Goal: Information Seeking & Learning: Find specific fact

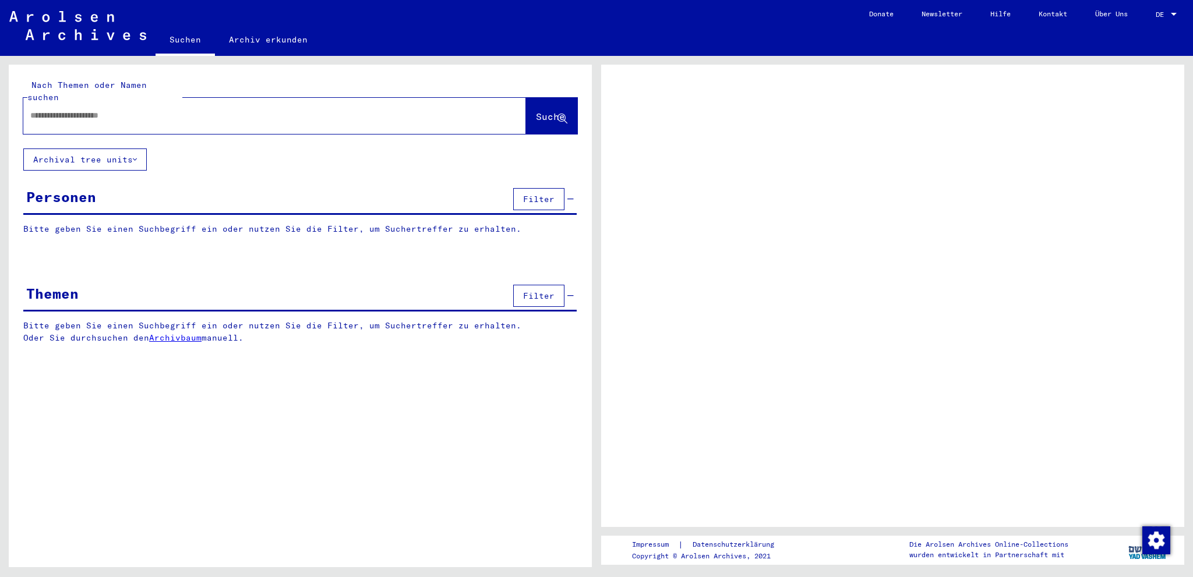
click at [48, 109] on input "text" at bounding box center [264, 115] width 468 height 12
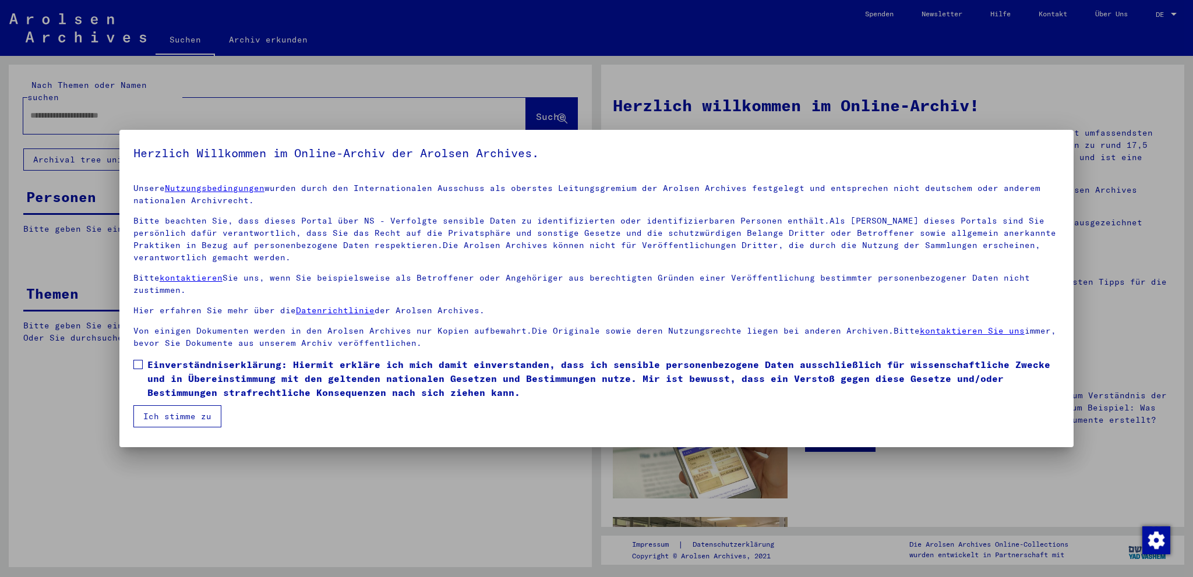
click at [136, 365] on span at bounding box center [137, 364] width 9 height 9
click at [179, 414] on button "Ich stimme zu" at bounding box center [177, 416] width 88 height 22
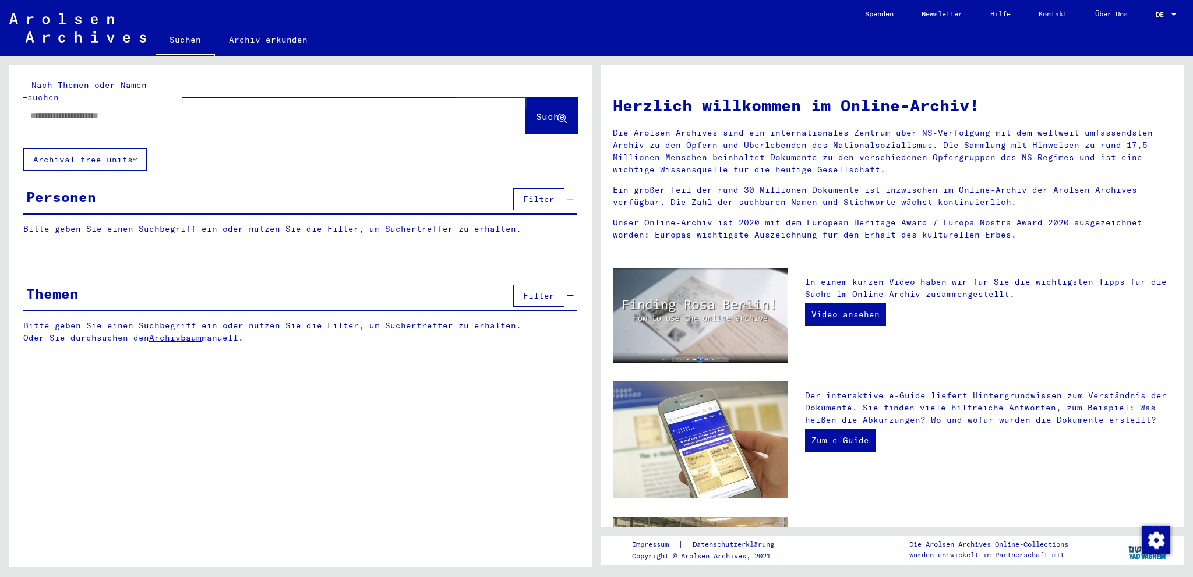
click at [536, 111] on span "Suche" at bounding box center [550, 117] width 29 height 12
click at [49, 109] on input "text" at bounding box center [260, 115] width 461 height 12
type input "**********"
click at [536, 111] on span "Suche" at bounding box center [550, 117] width 29 height 12
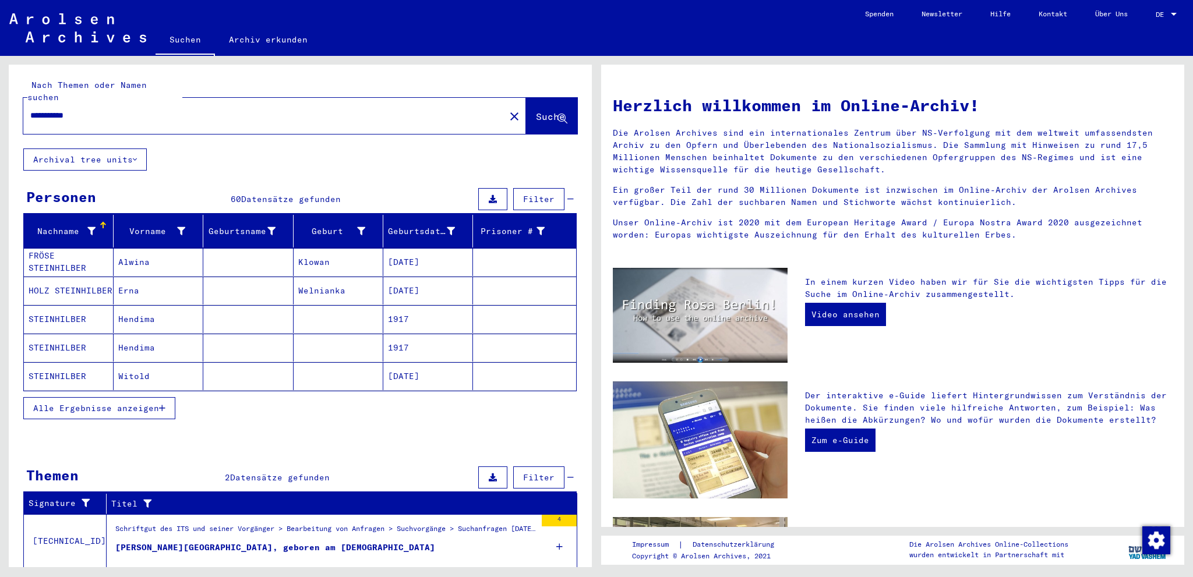
click at [47, 248] on mat-cell "FRÖSE STEINHILBER" at bounding box center [69, 262] width 90 height 28
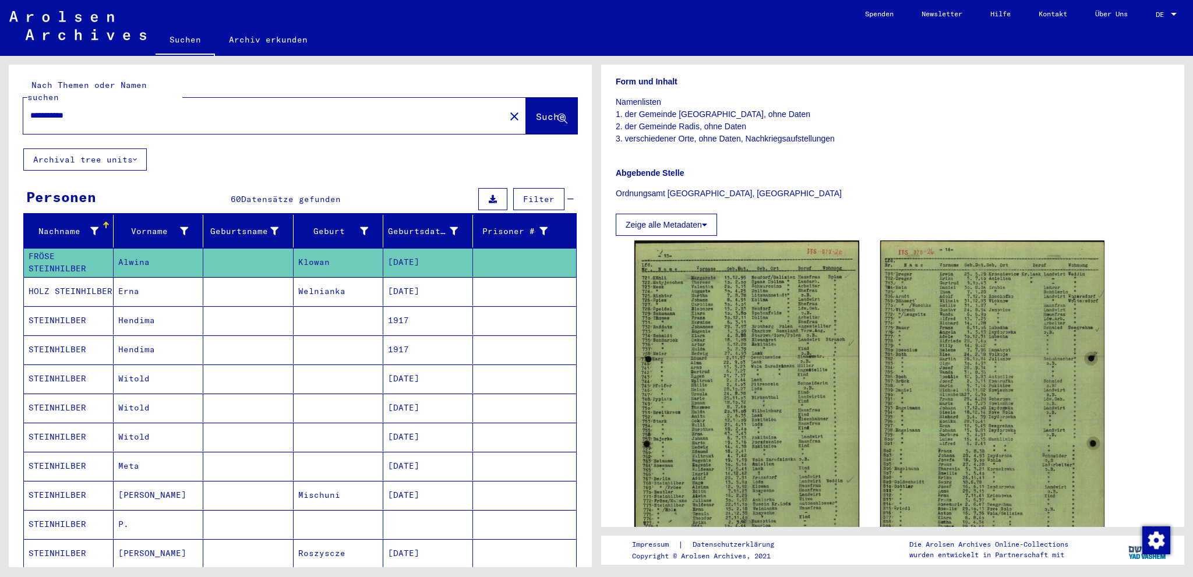
scroll to position [291, 0]
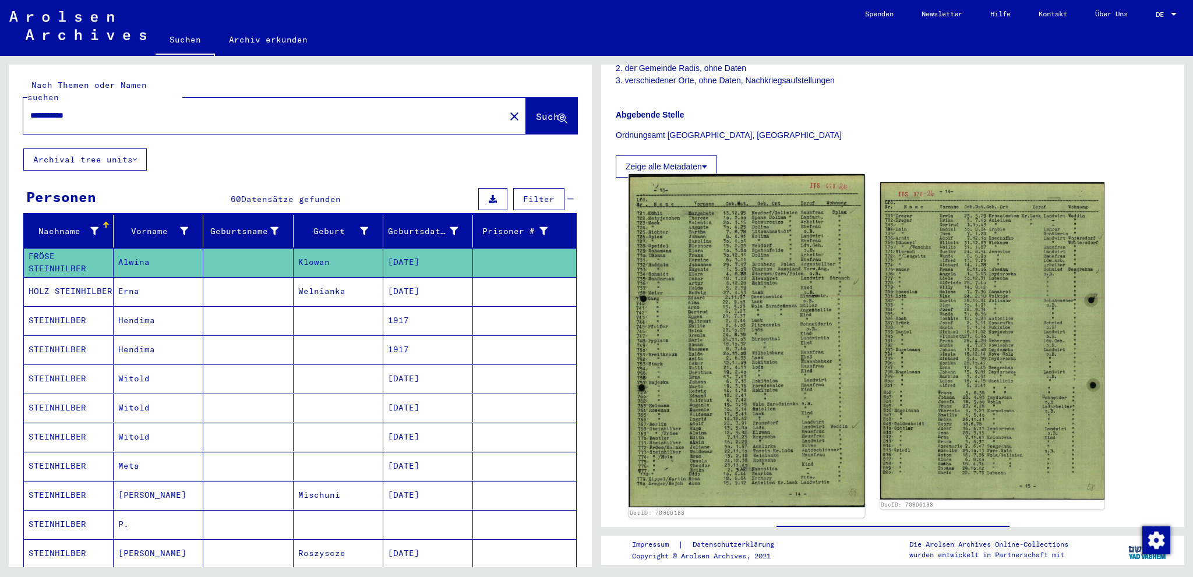
click at [759, 368] on img at bounding box center [746, 340] width 236 height 333
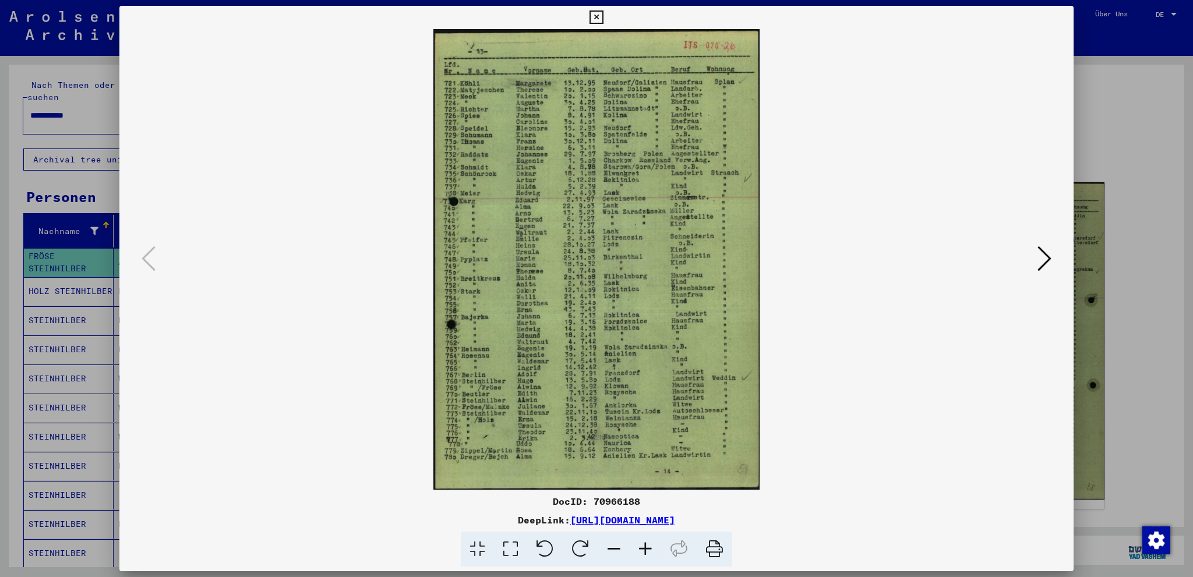
click at [1045, 260] on icon at bounding box center [1044, 259] width 14 height 28
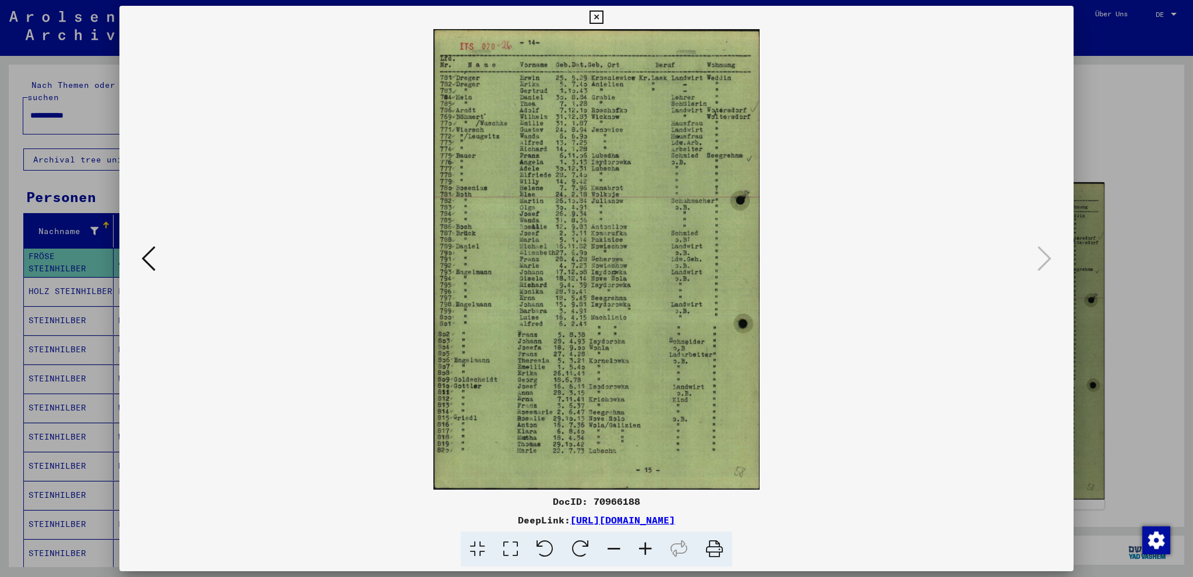
click at [599, 17] on icon at bounding box center [595, 17] width 13 height 14
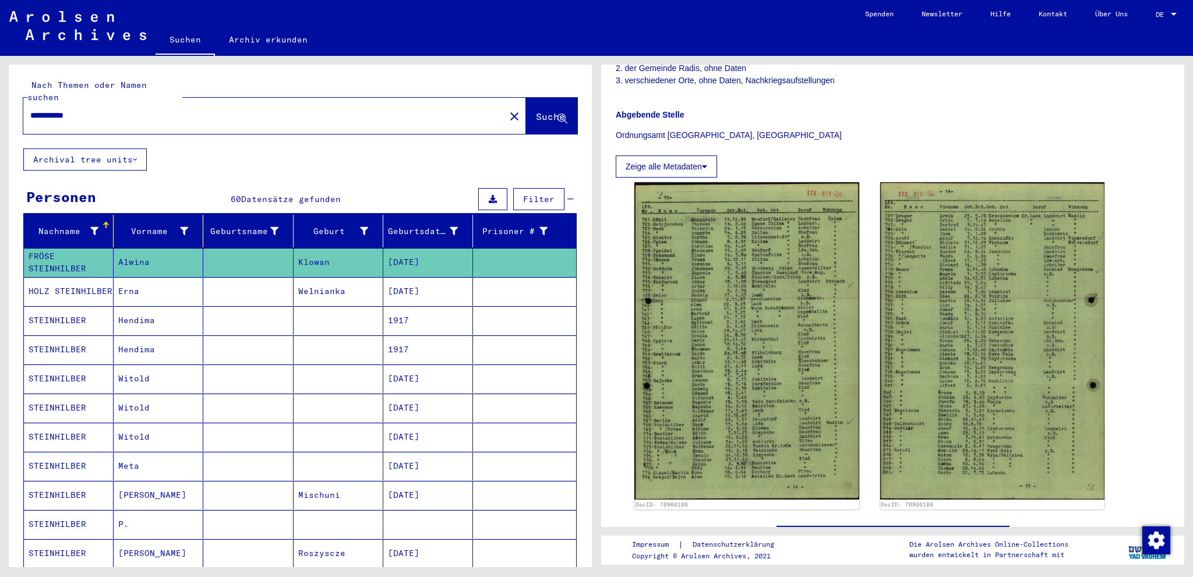
click at [47, 306] on mat-cell "STEINHILBER" at bounding box center [69, 320] width 90 height 29
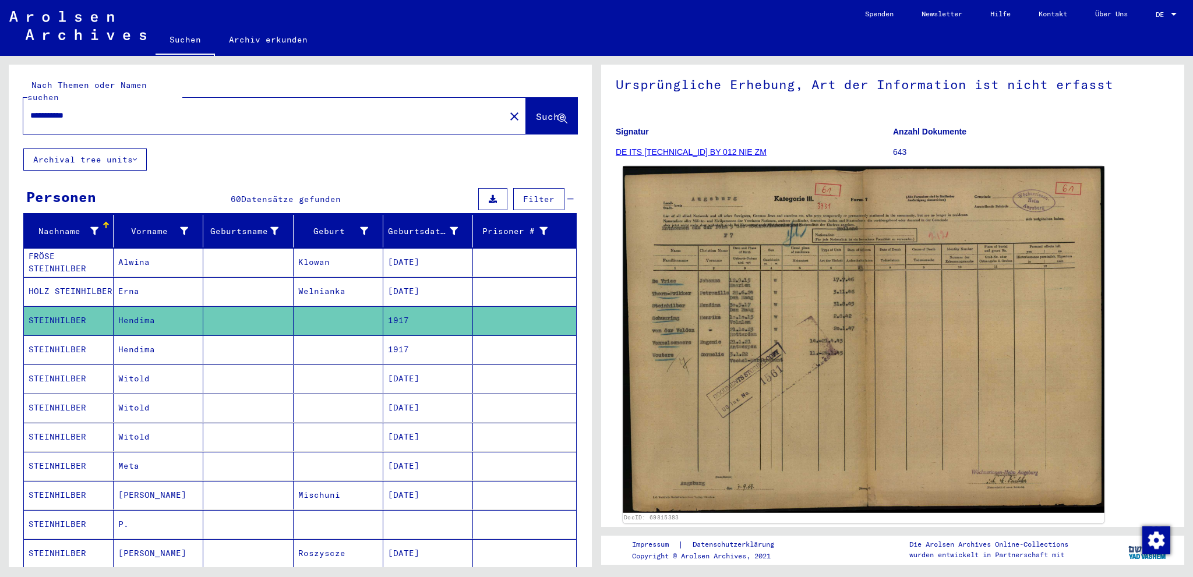
scroll to position [58, 0]
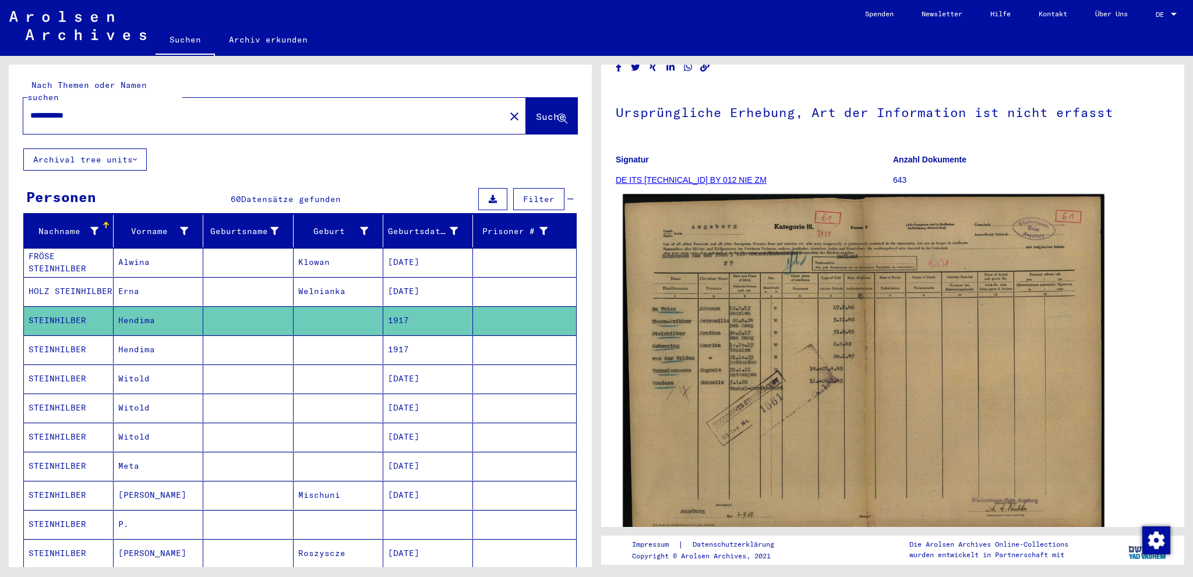
click at [880, 386] on img at bounding box center [862, 367] width 481 height 346
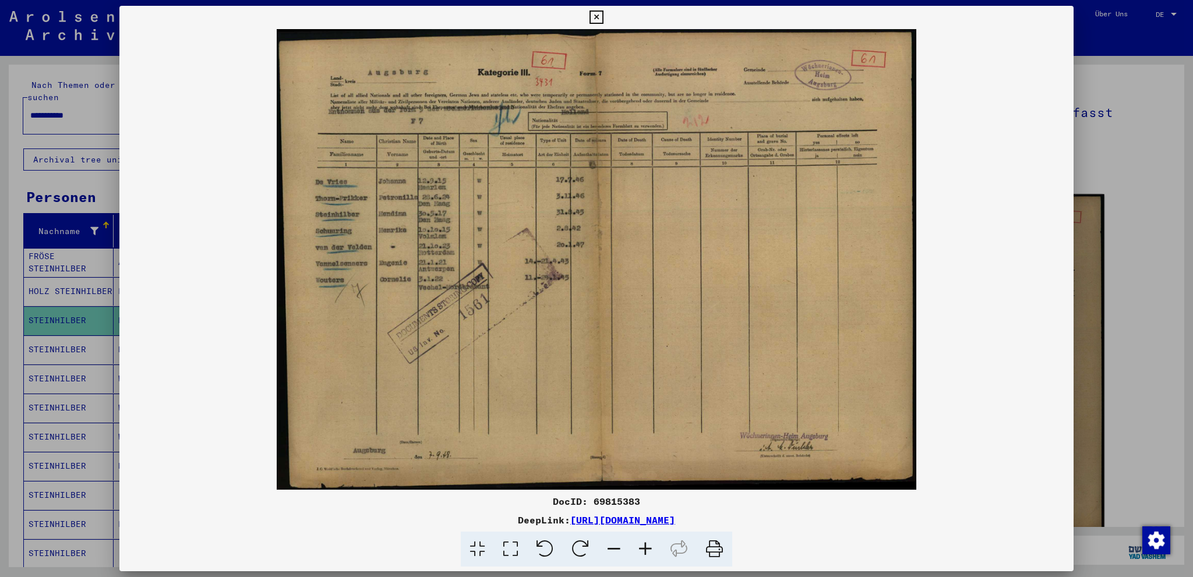
click at [880, 386] on img at bounding box center [596, 259] width 954 height 461
